Goal: Complete application form: Complete application form

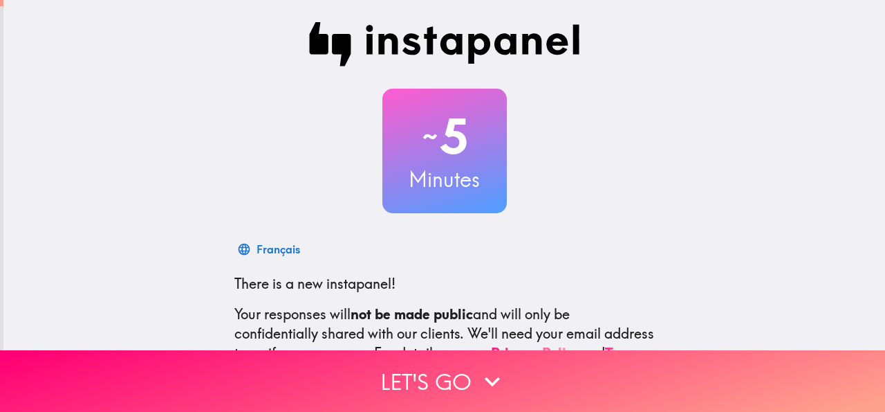
scroll to position [165, 0]
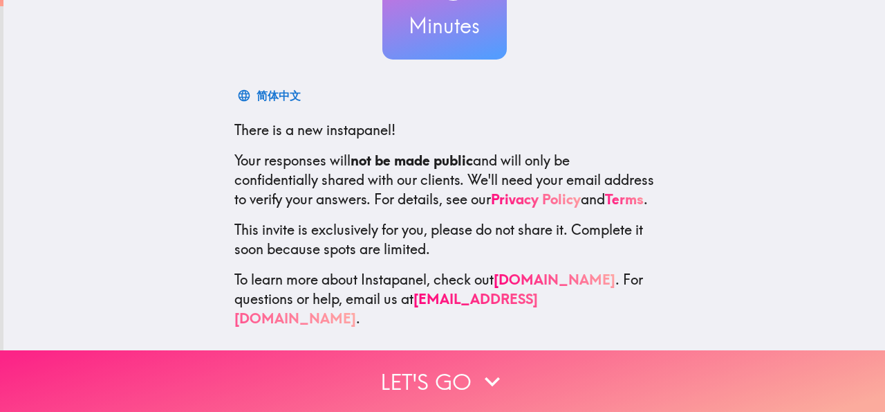
click at [468, 374] on button "Let's go" at bounding box center [442, 381] width 885 height 62
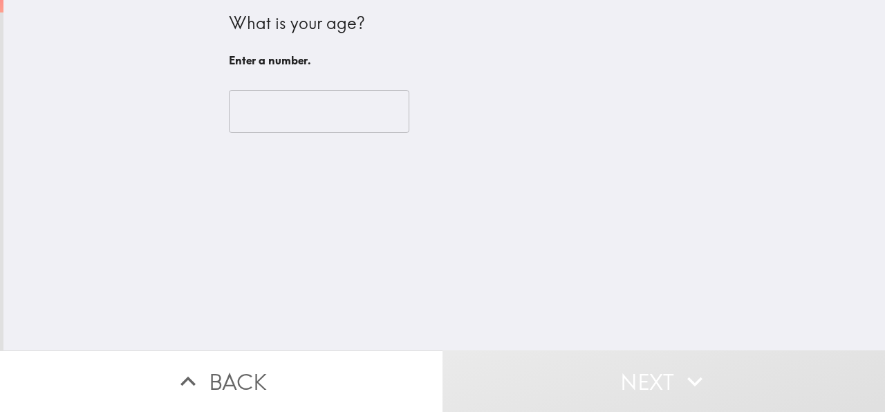
click at [272, 111] on input "number" at bounding box center [319, 111] width 181 height 43
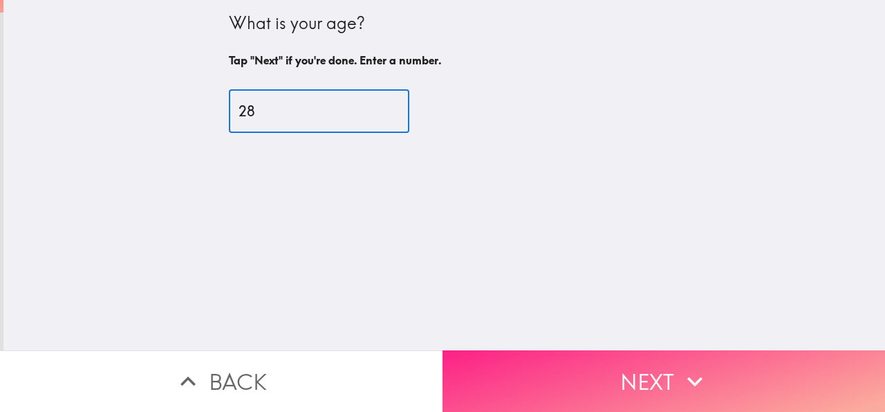
type input "28"
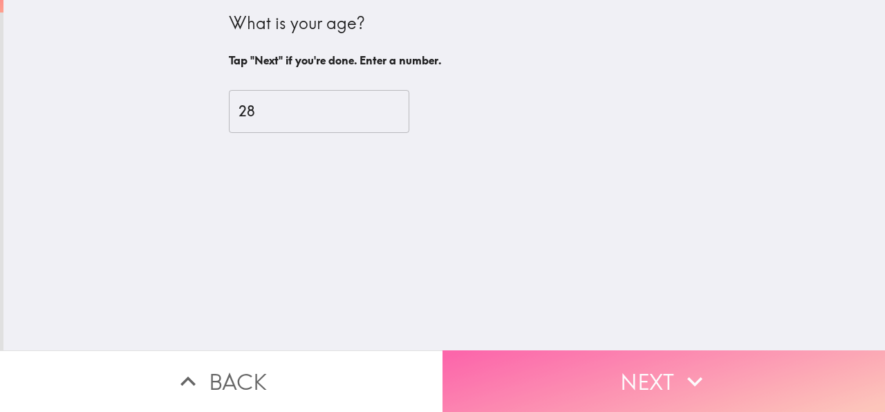
click at [537, 358] on button "Next" at bounding box center [664, 381] width 443 height 62
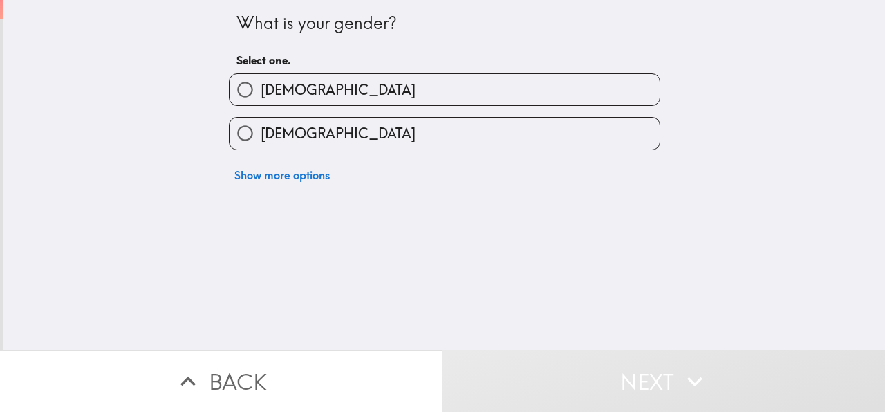
click at [243, 138] on input "[DEMOGRAPHIC_DATA]" at bounding box center [245, 133] width 31 height 31
radio input "true"
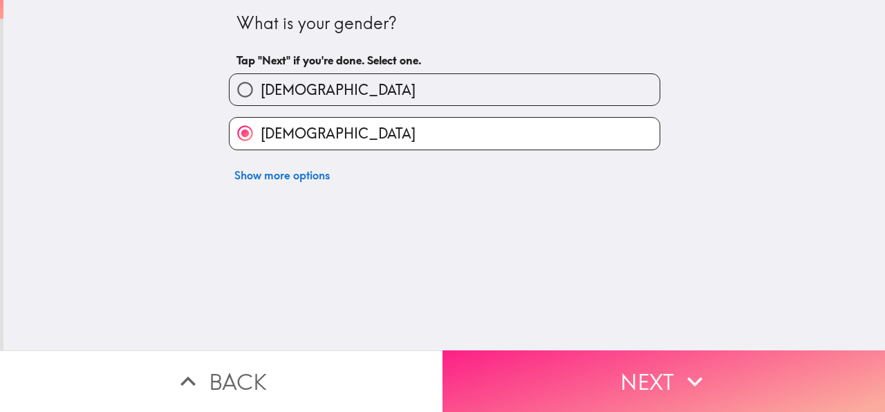
click at [597, 371] on button "Next" at bounding box center [664, 381] width 443 height 62
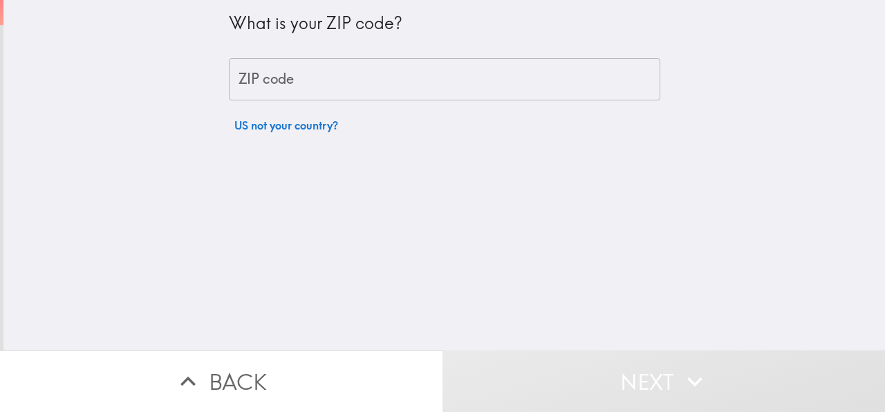
click at [392, 85] on input "ZIP code" at bounding box center [445, 79] width 432 height 43
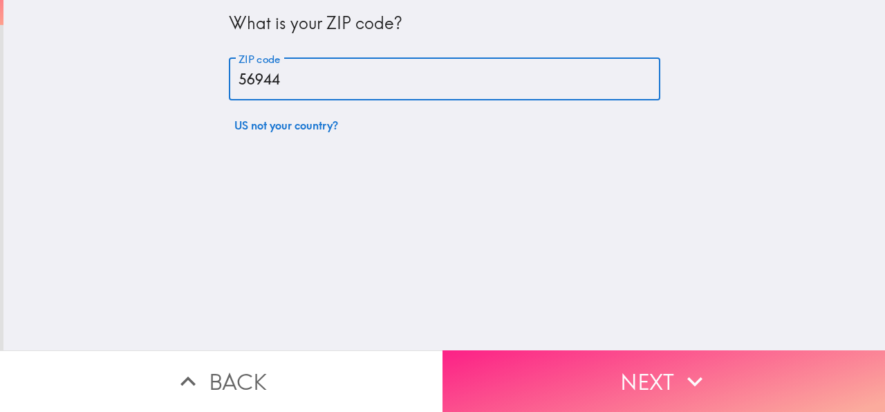
type input "56944"
click at [567, 353] on button "Next" at bounding box center [664, 381] width 443 height 62
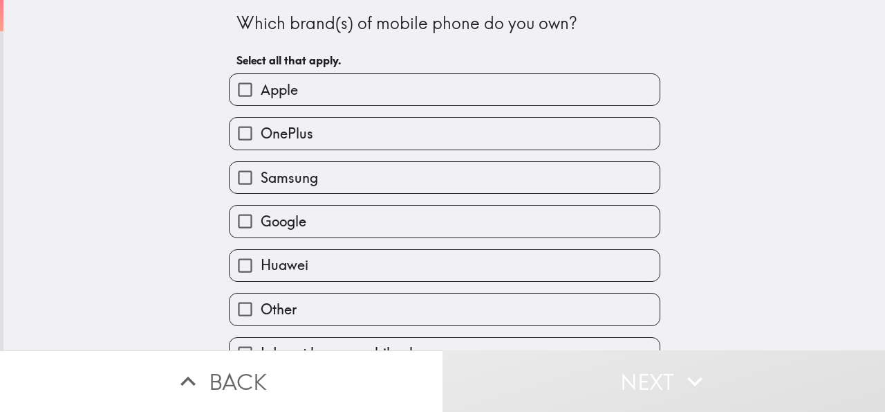
click at [291, 92] on label "Apple" at bounding box center [445, 89] width 430 height 31
click at [261, 92] on input "Apple" at bounding box center [245, 89] width 31 height 31
checkbox input "true"
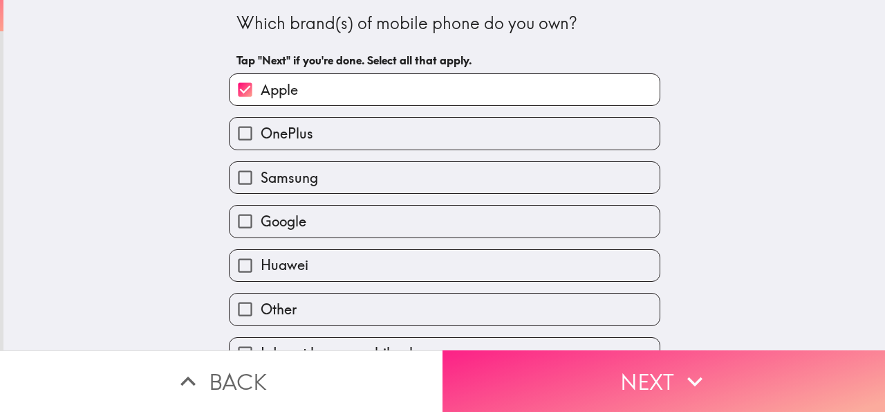
click at [538, 381] on button "Next" at bounding box center [664, 381] width 443 height 62
